Goal: Task Accomplishment & Management: Manage account settings

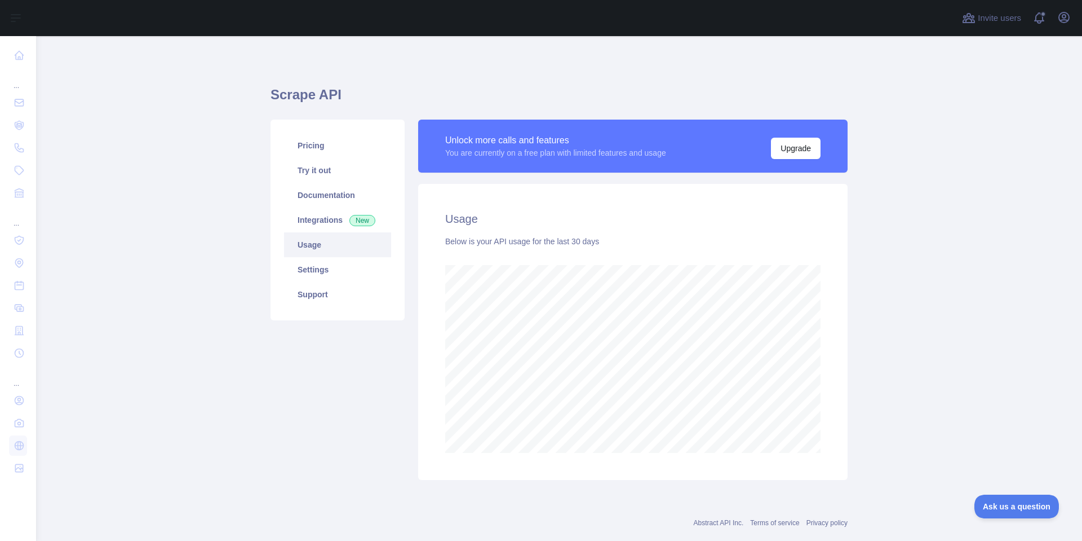
scroll to position [504, 1038]
click at [321, 272] on link "Settings" at bounding box center [337, 269] width 107 height 25
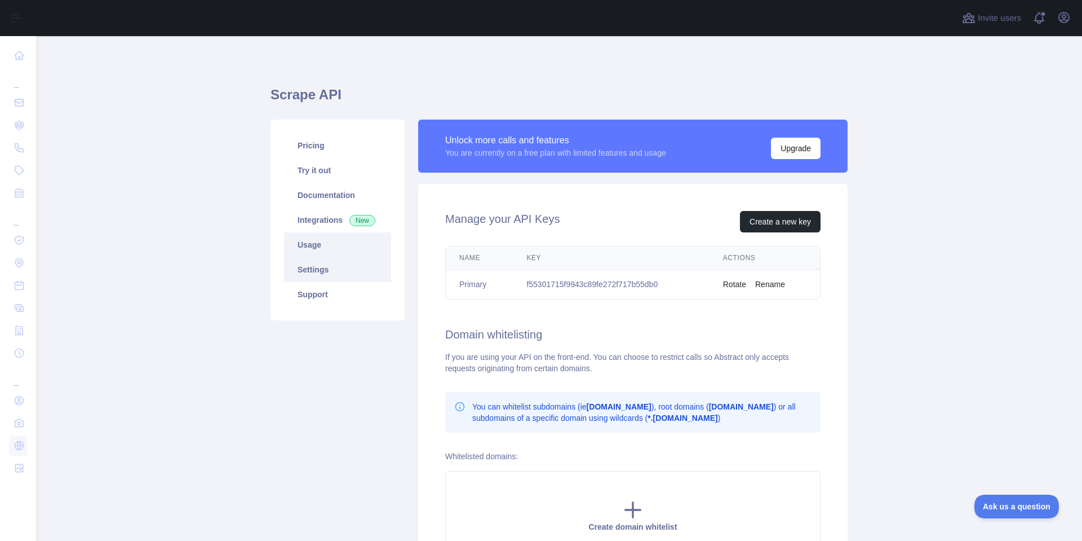
click at [313, 243] on link "Usage" at bounding box center [337, 244] width 107 height 25
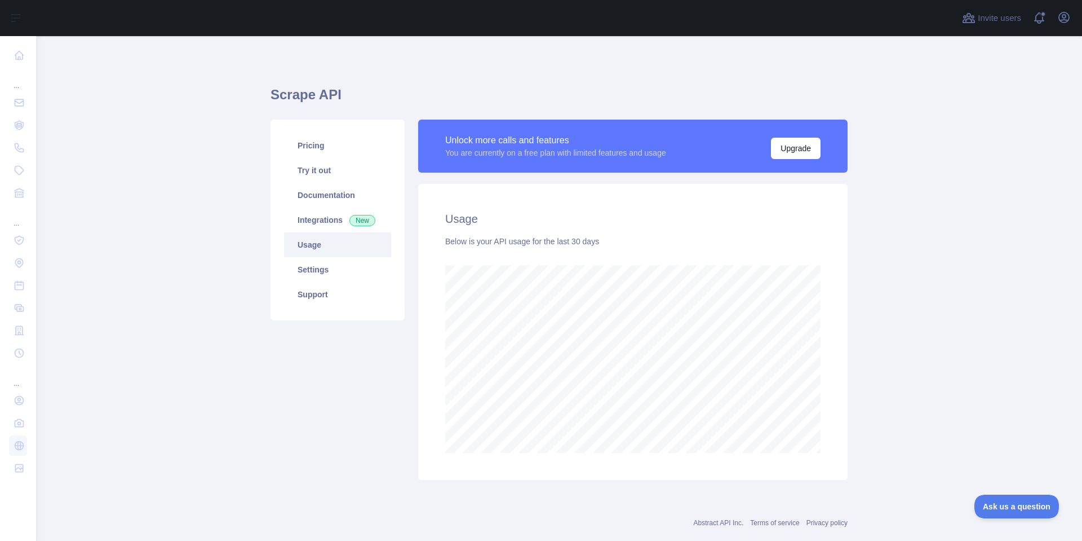
scroll to position [504, 1038]
